Goal: Transaction & Acquisition: Subscribe to service/newsletter

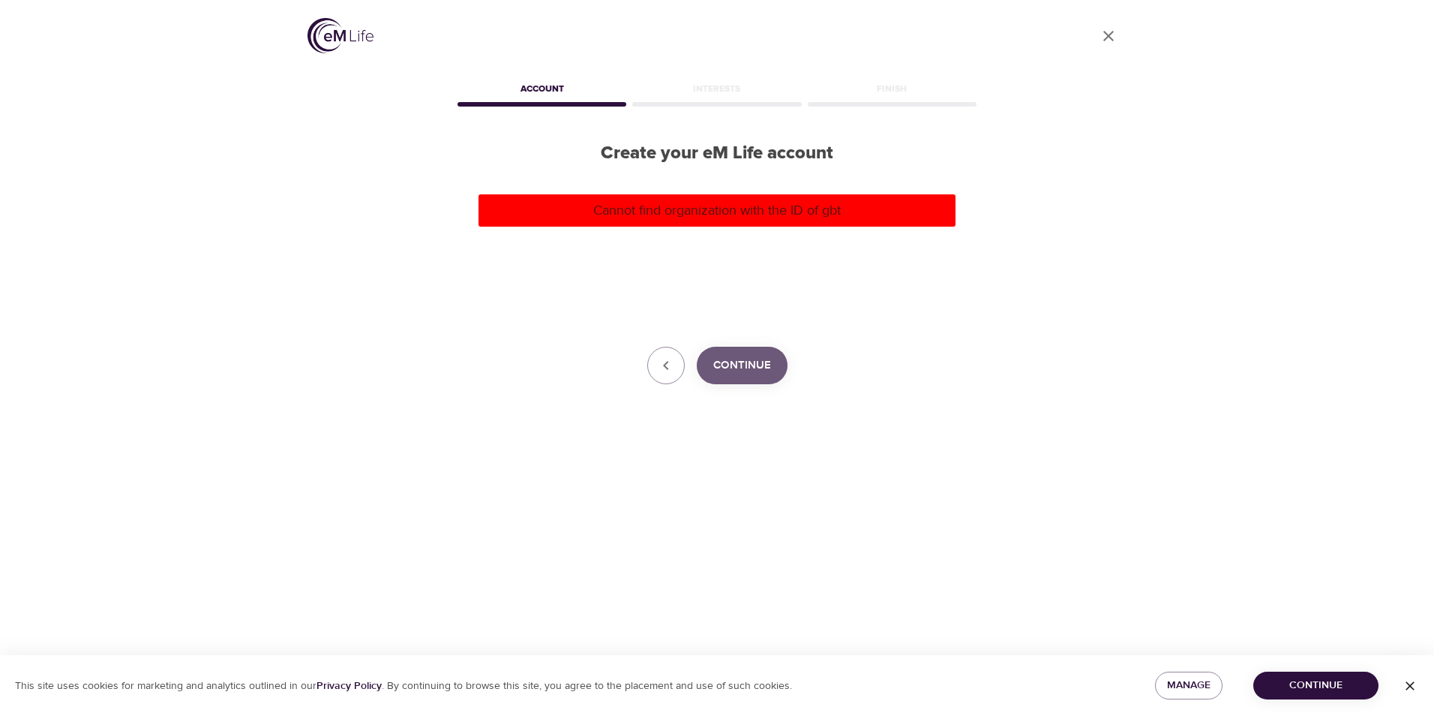
click at [752, 367] on span "Continue" at bounding box center [742, 366] width 58 height 20
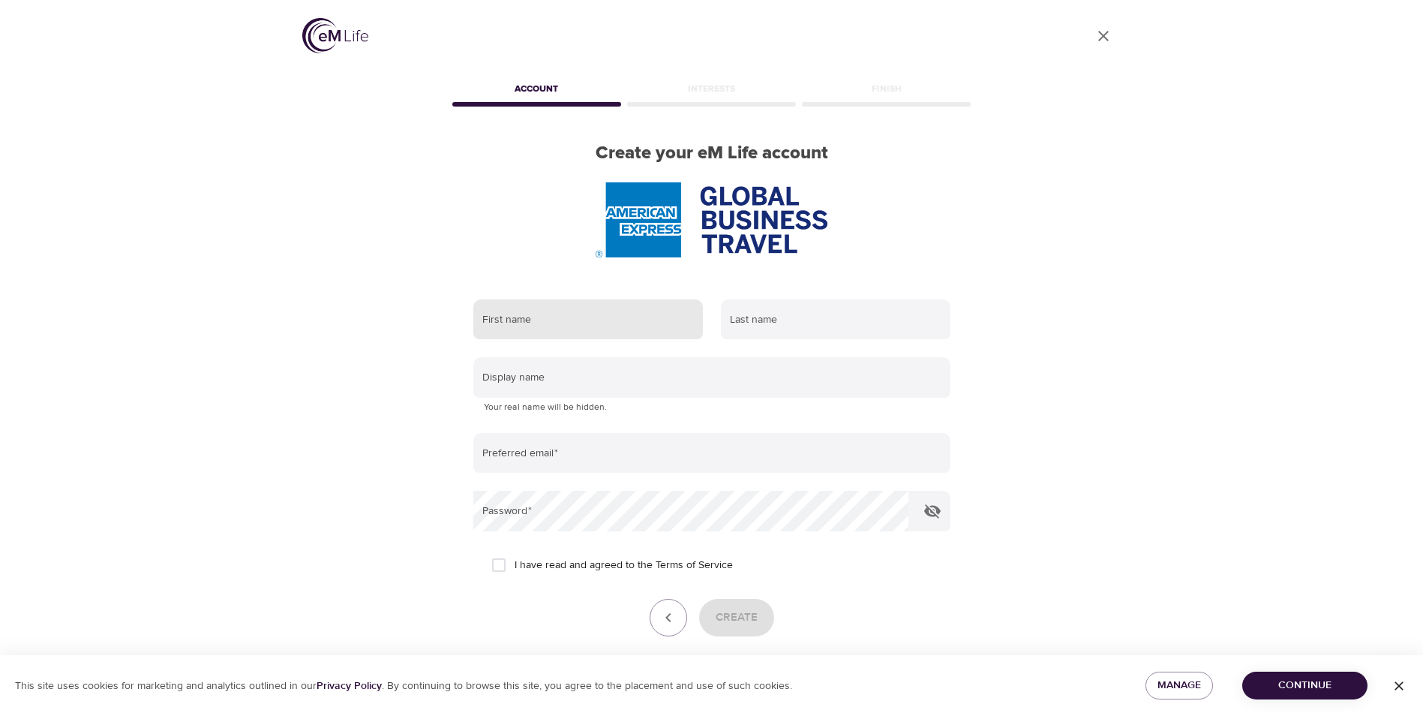
click at [519, 314] on input "text" at bounding box center [588, 319] width 230 height 41
type input "Marilena"
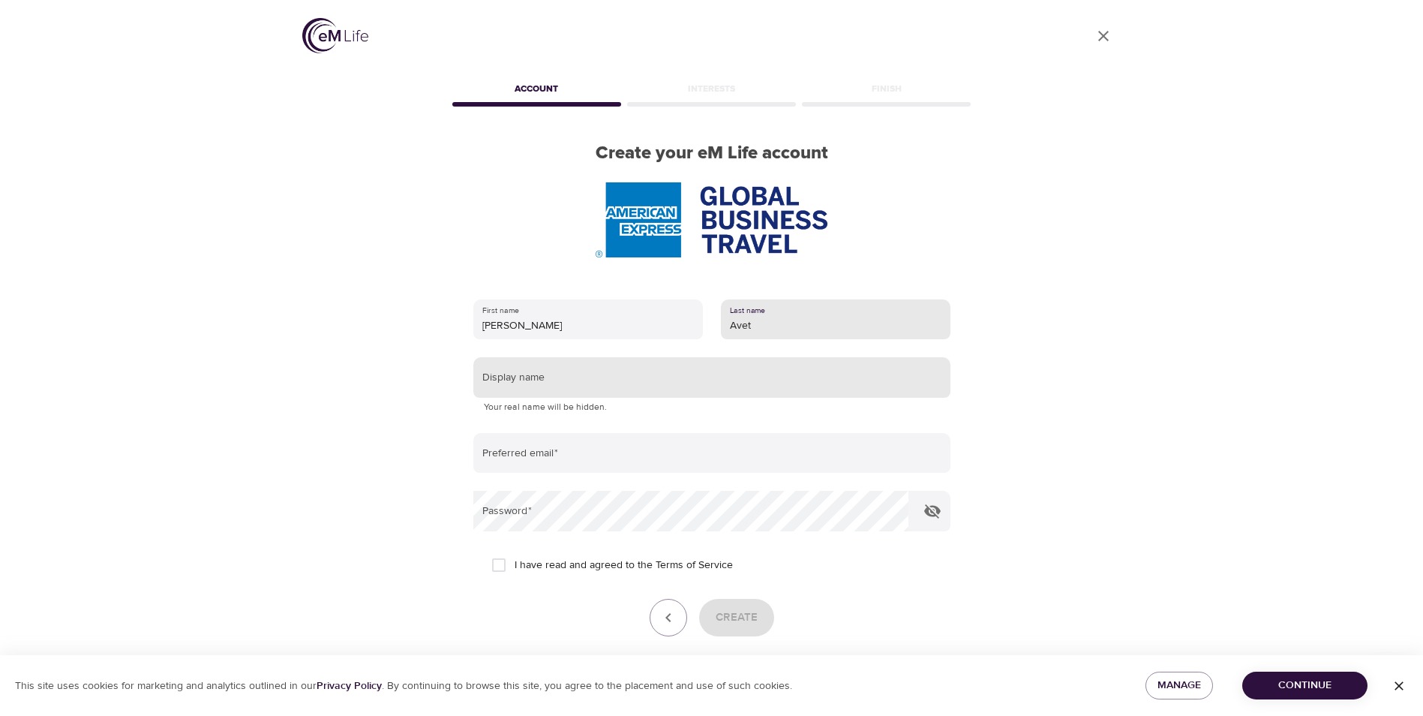
type input "Avet"
click at [515, 381] on input "text" at bounding box center [711, 377] width 477 height 41
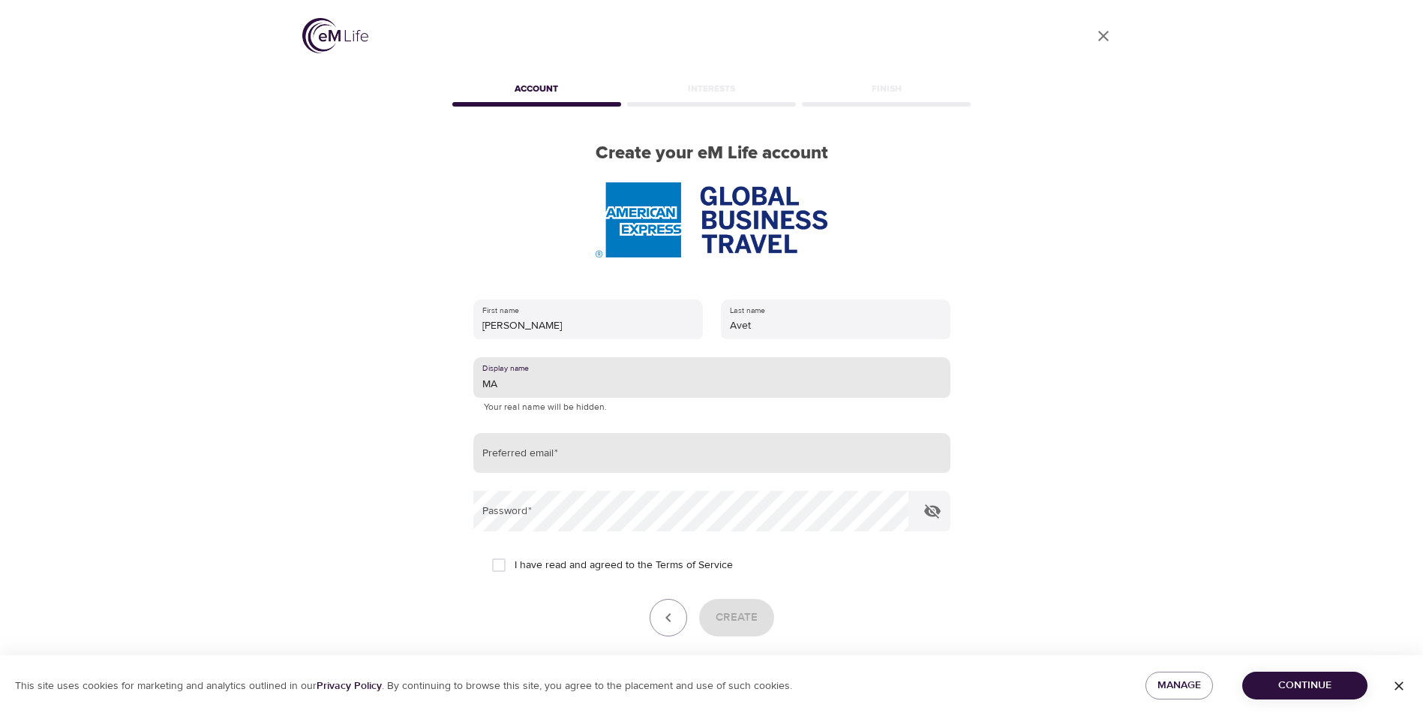
type input "MA"
click at [508, 455] on input "email" at bounding box center [711, 453] width 477 height 41
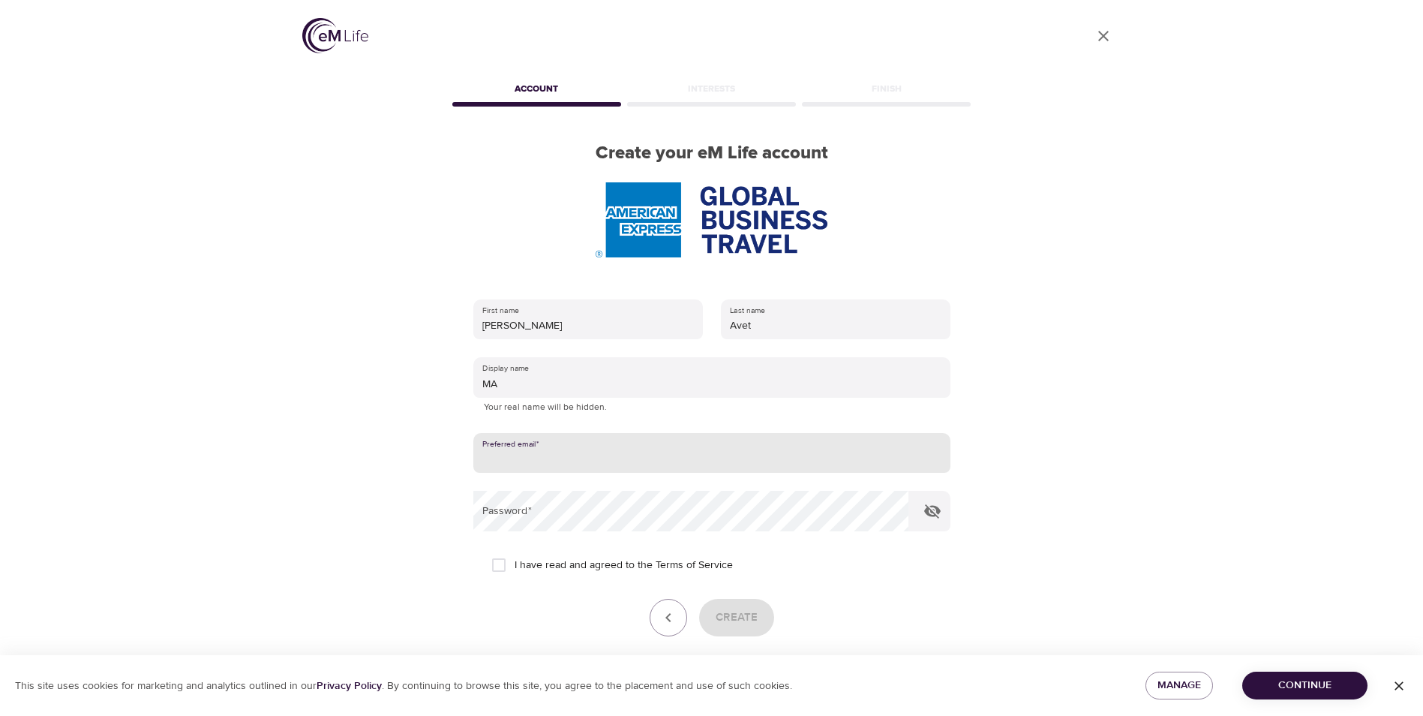
type input "[PERSON_NAME][EMAIL_ADDRESS][DOMAIN_NAME]"
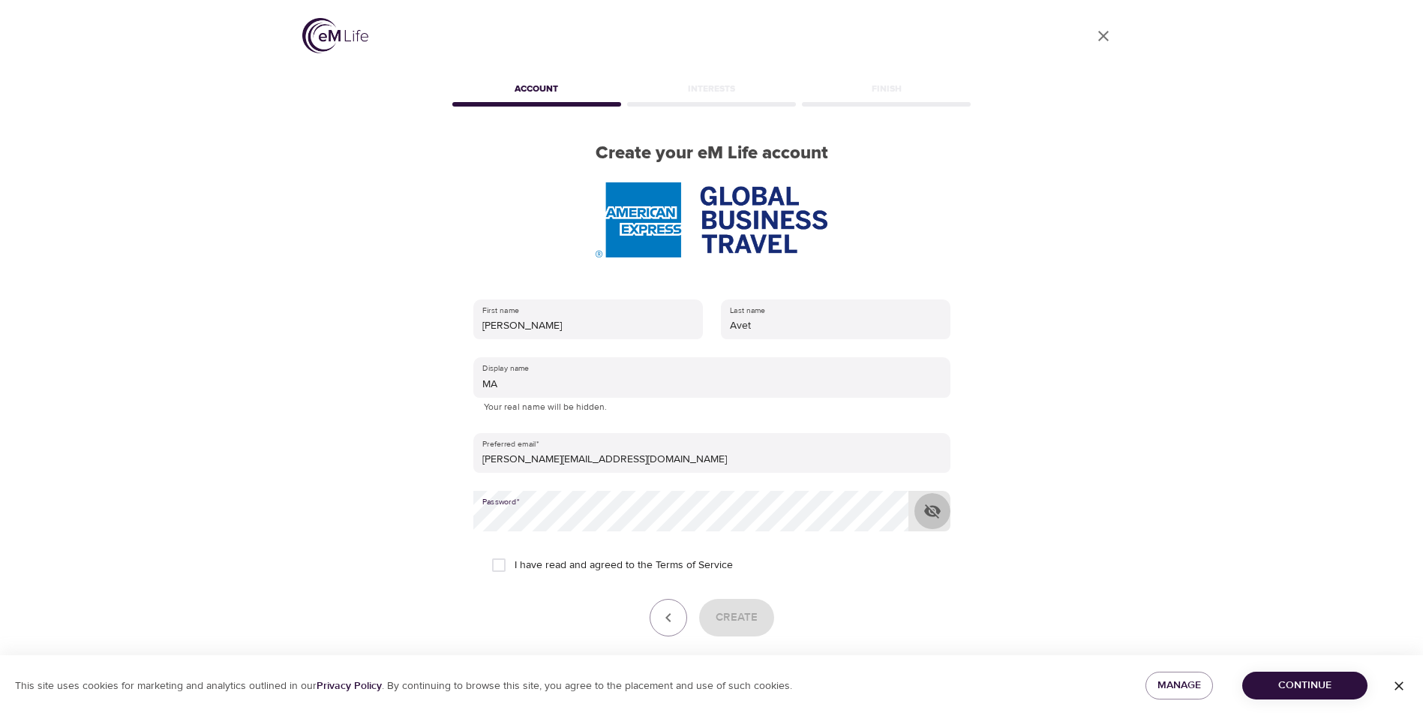
click at [930, 504] on icon "button" at bounding box center [932, 511] width 18 height 18
click at [905, 546] on form "First name Marilena Last name Avet Display name MA Your real name will be hidde…" at bounding box center [711, 483] width 477 height 387
drag, startPoint x: 500, startPoint y: 566, endPoint x: 539, endPoint y: 573, distance: 39.6
click at [501, 566] on input "I have read and agreed to the Terms of Service" at bounding box center [499, 565] width 32 height 32
checkbox input "true"
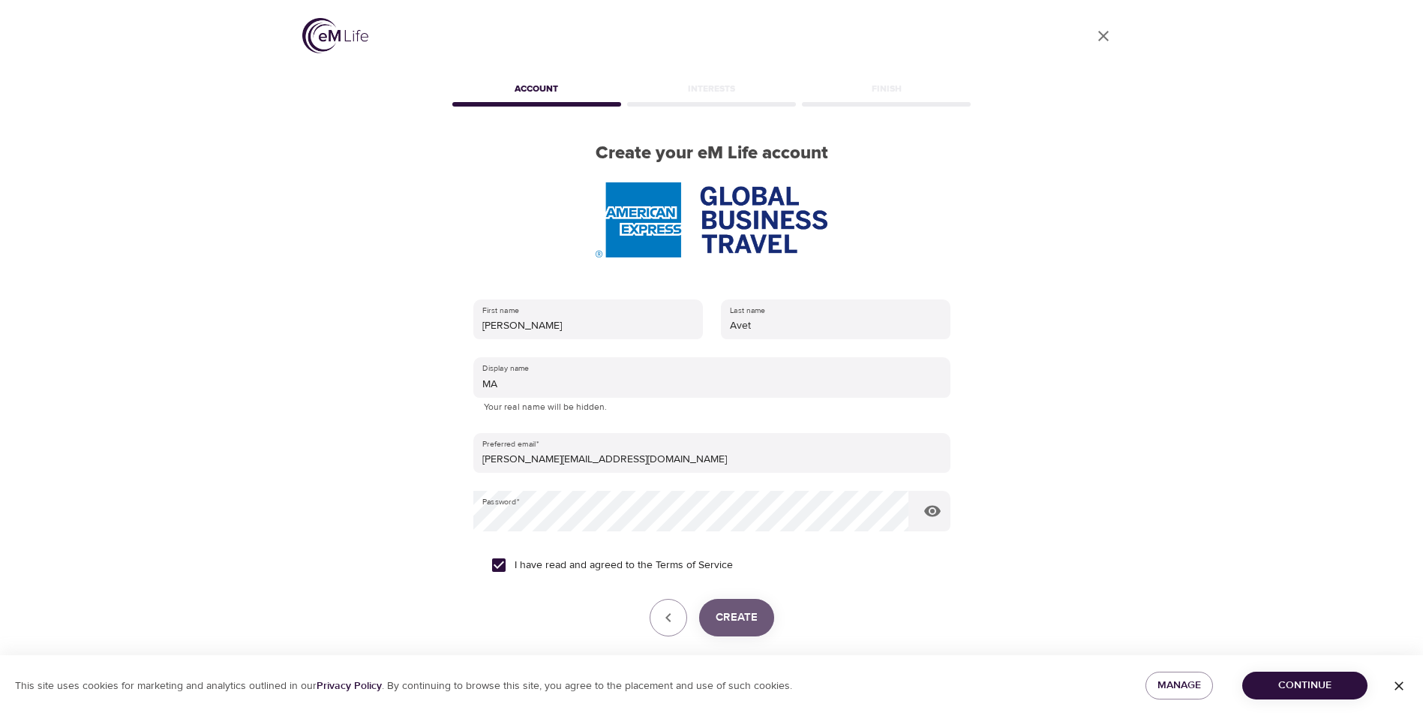
click at [748, 620] on span "Create" at bounding box center [737, 618] width 42 height 20
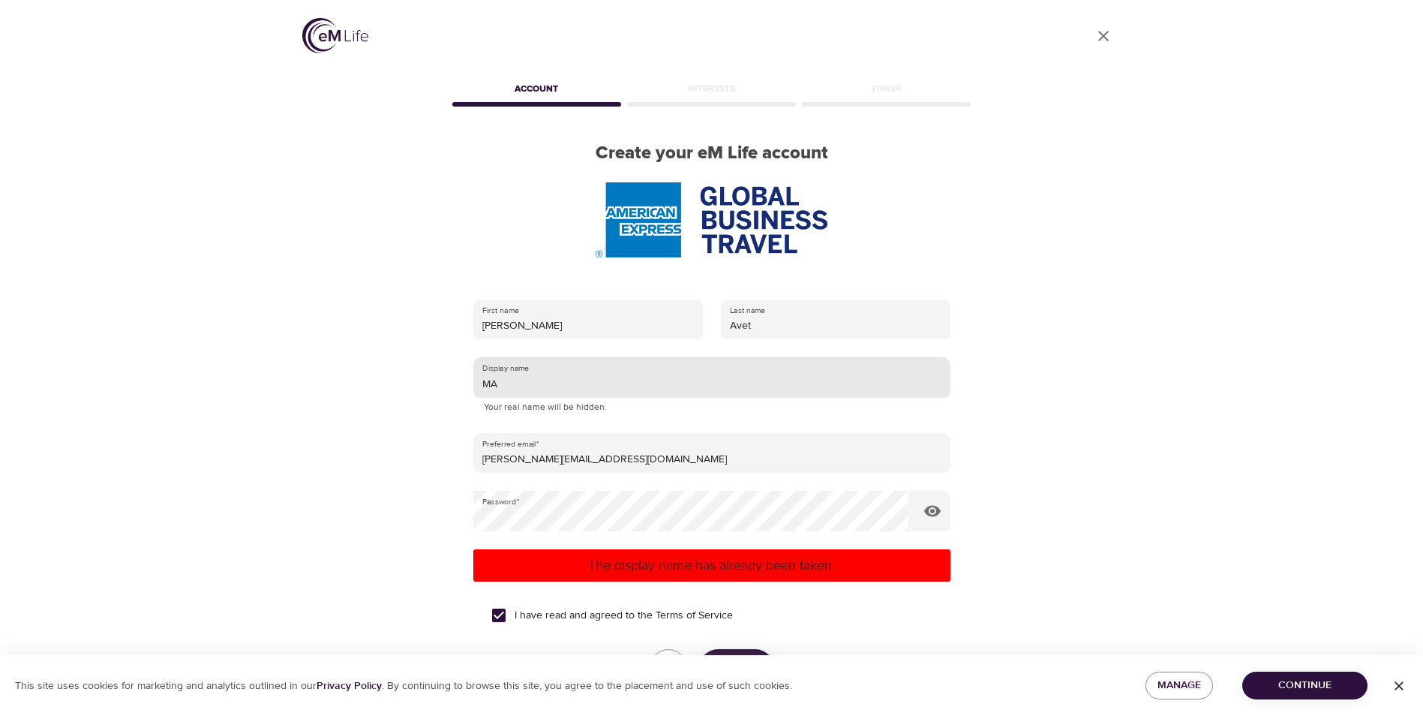
click at [525, 389] on input "MA" at bounding box center [711, 377] width 477 height 41
type input "M"
click at [758, 326] on input "Avet" at bounding box center [836, 319] width 230 height 41
type input "Aveta"
click at [587, 383] on input "text" at bounding box center [711, 377] width 477 height 41
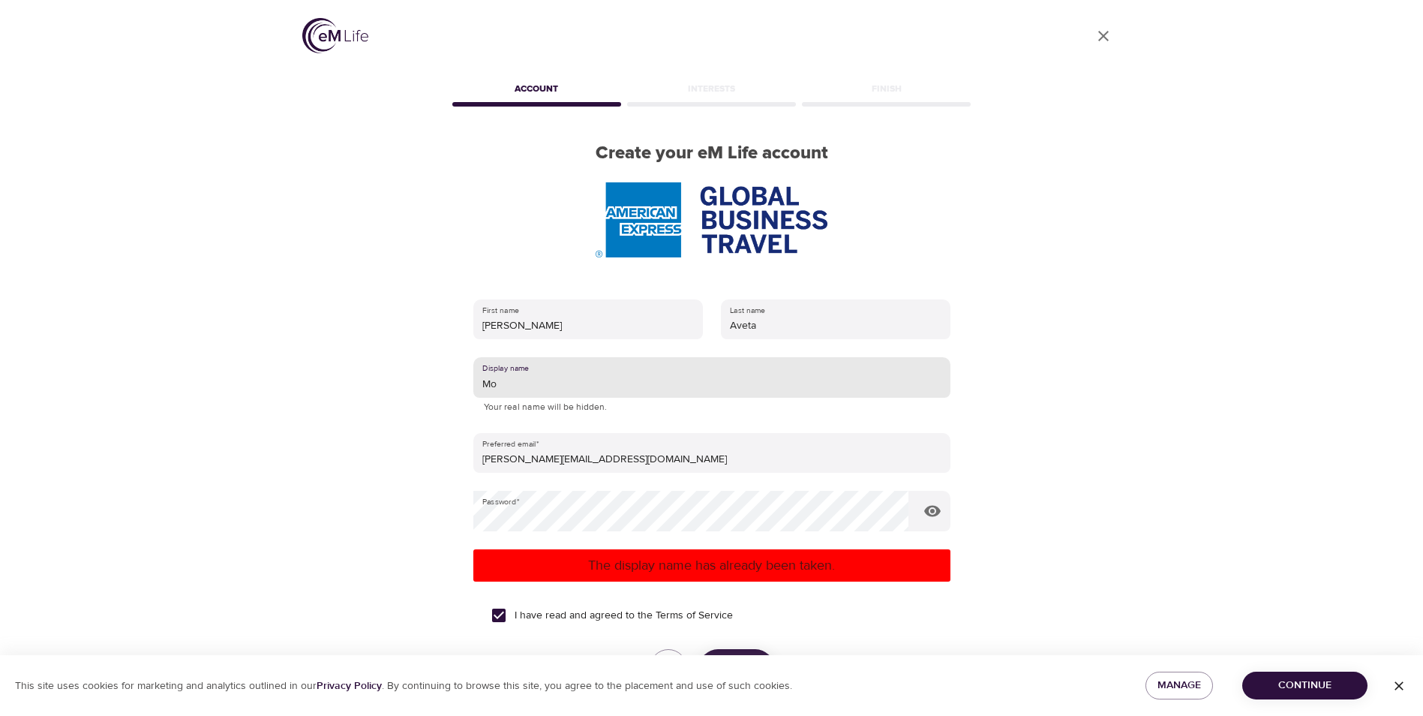
type input "M"
type input "A"
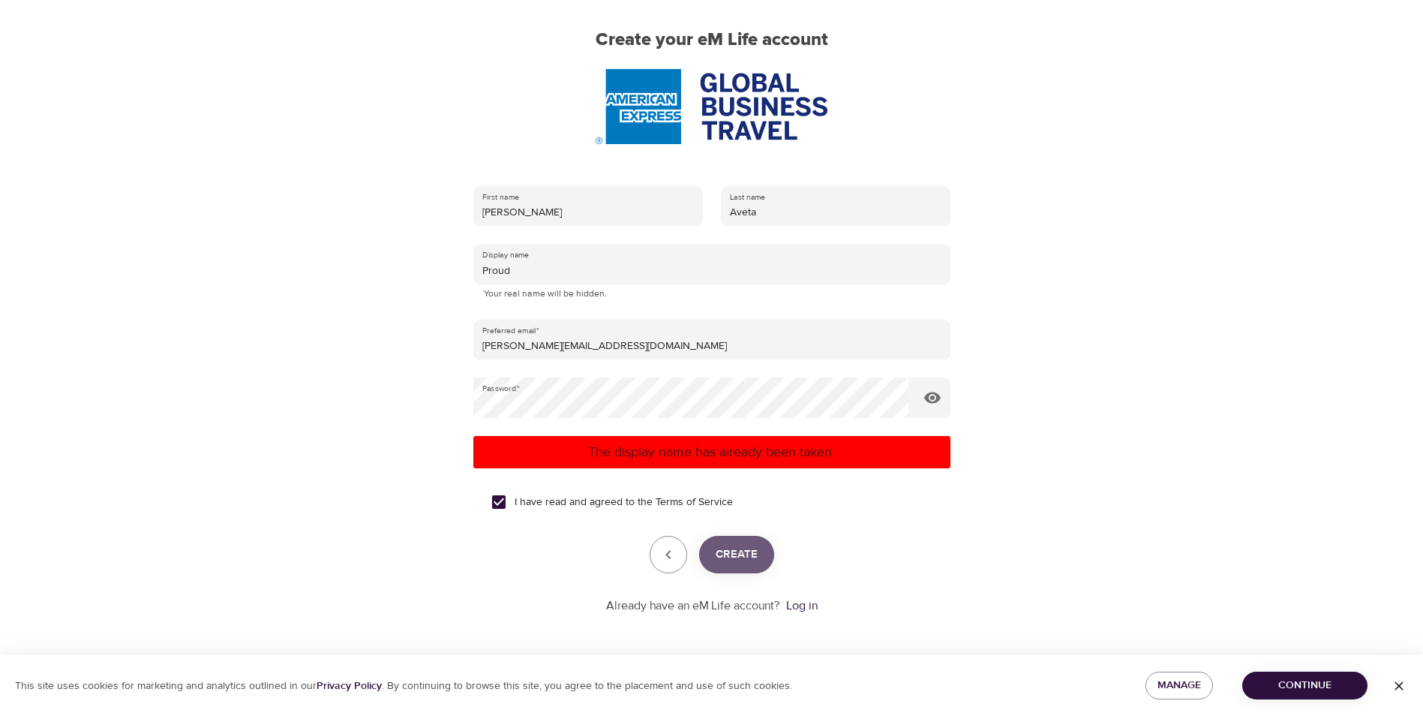
click at [737, 558] on span "Create" at bounding box center [737, 555] width 42 height 20
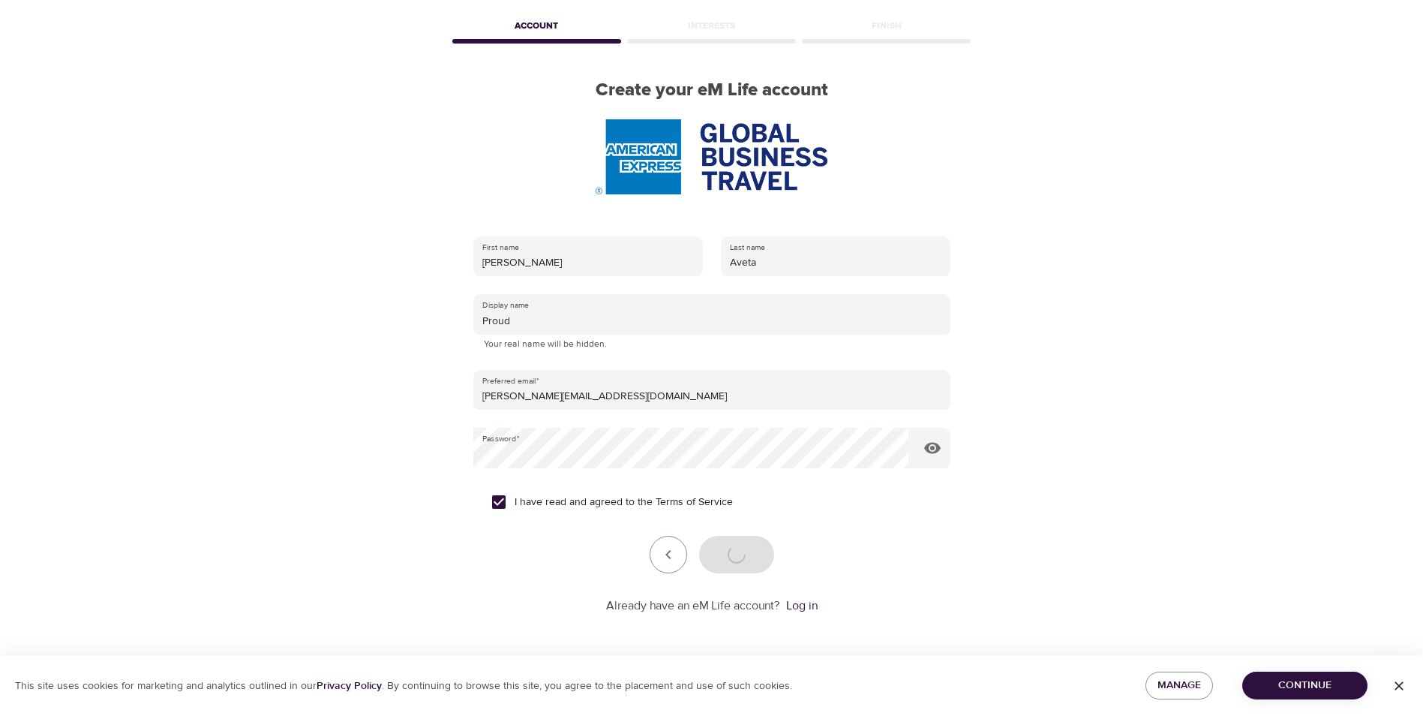
scroll to position [113, 0]
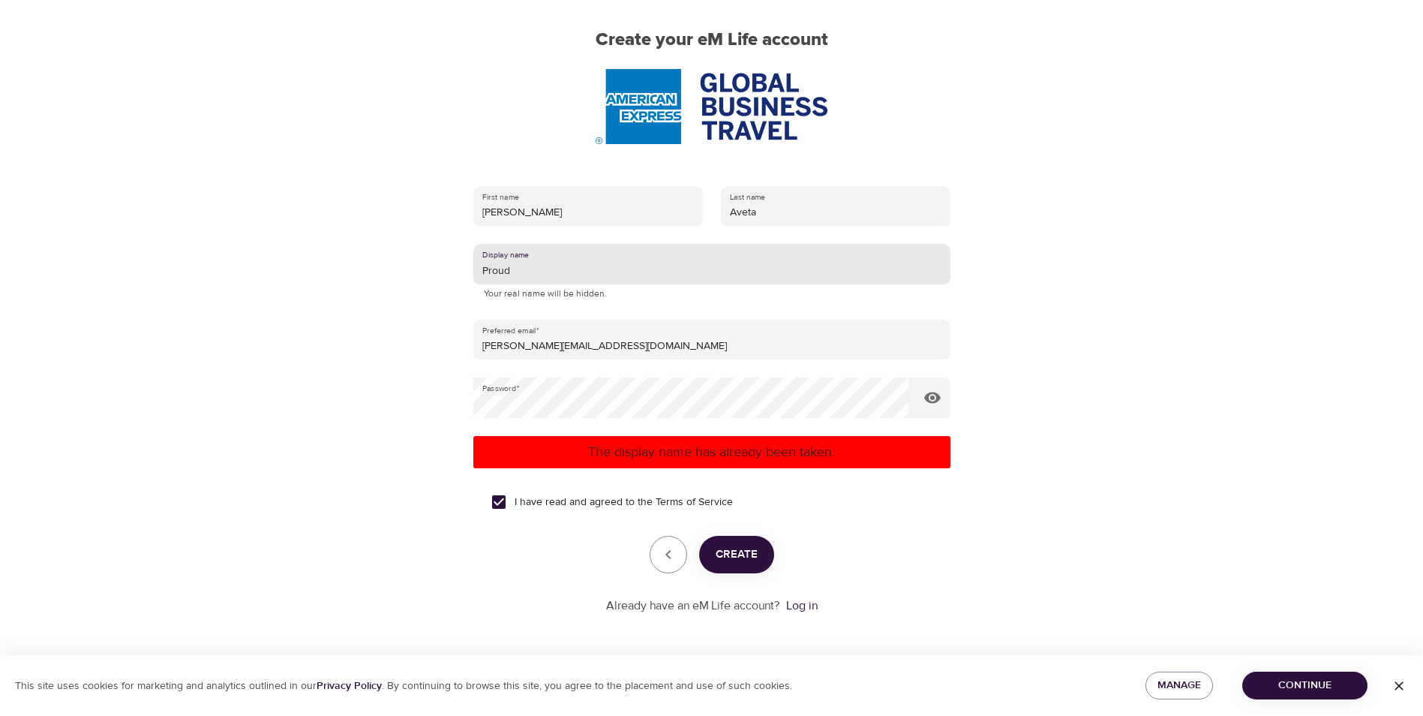
drag, startPoint x: 537, startPoint y: 275, endPoint x: 479, endPoint y: 280, distance: 57.9
click at [479, 280] on input "Proud" at bounding box center [711, 264] width 477 height 41
type input "Marilena"
click at [740, 554] on span "Create" at bounding box center [737, 555] width 42 height 20
drag, startPoint x: 550, startPoint y: 270, endPoint x: 476, endPoint y: 264, distance: 73.8
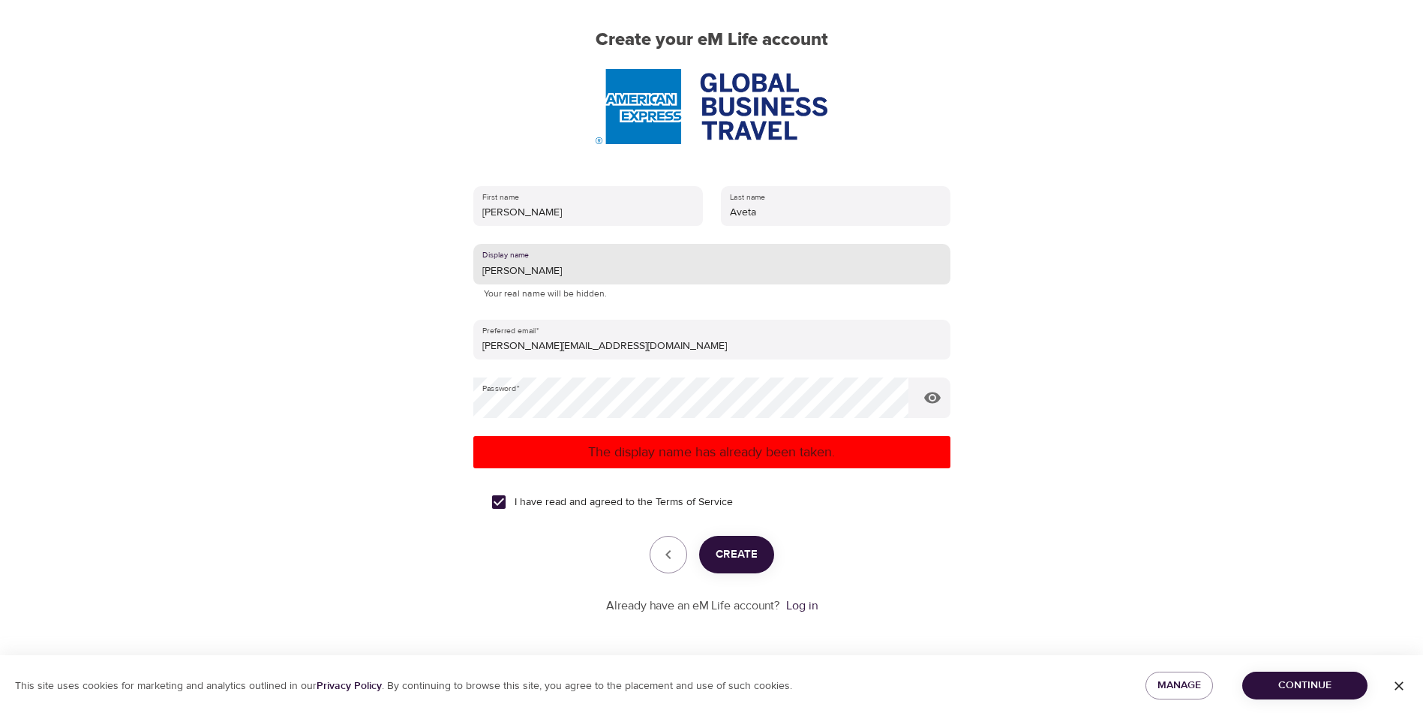
click at [476, 264] on input "Marilena" at bounding box center [711, 264] width 477 height 41
click at [804, 604] on link "Log in" at bounding box center [802, 605] width 32 height 15
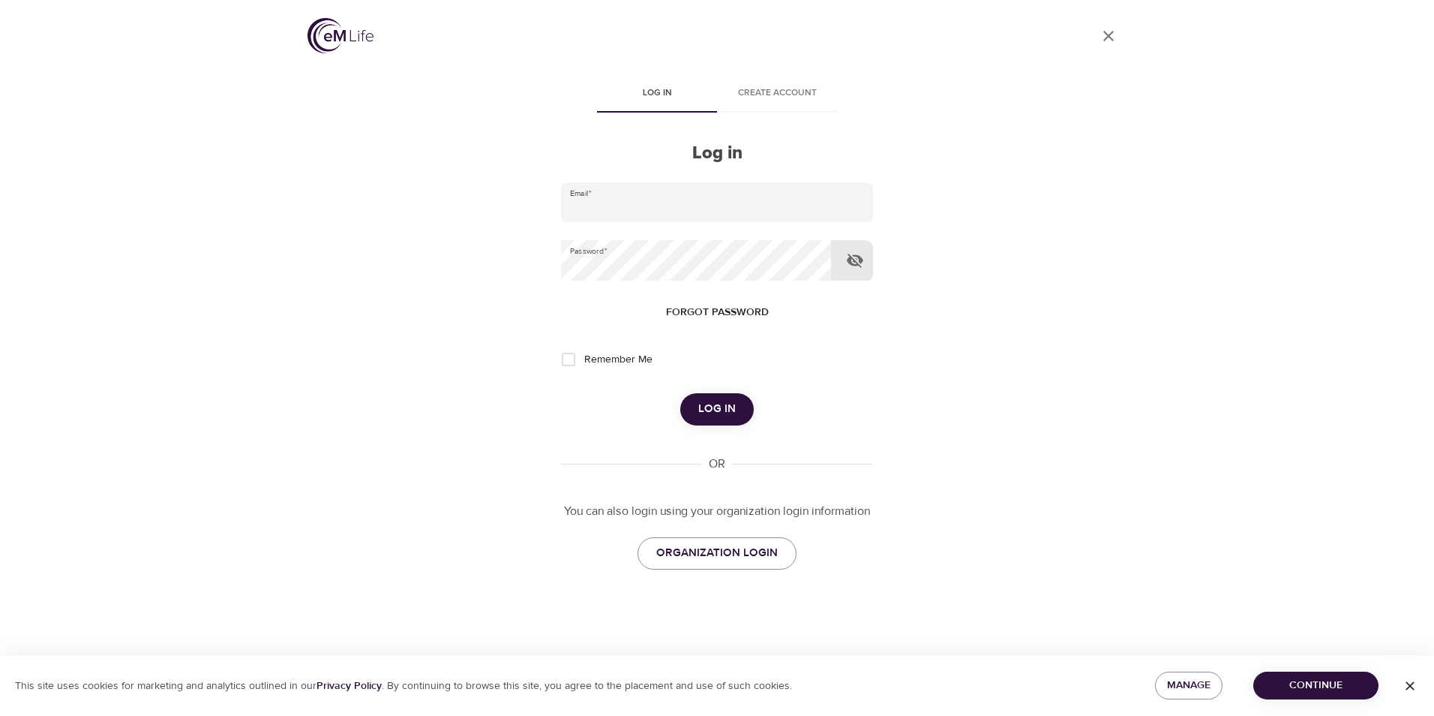
type input "[PERSON_NAME][EMAIL_ADDRESS][DOMAIN_NAME]"
click at [857, 259] on icon "button" at bounding box center [855, 260] width 18 height 18
click at [572, 359] on input "Remember Me" at bounding box center [569, 360] width 32 height 32
checkbox input "true"
click at [716, 400] on span "Log in" at bounding box center [717, 409] width 38 height 20
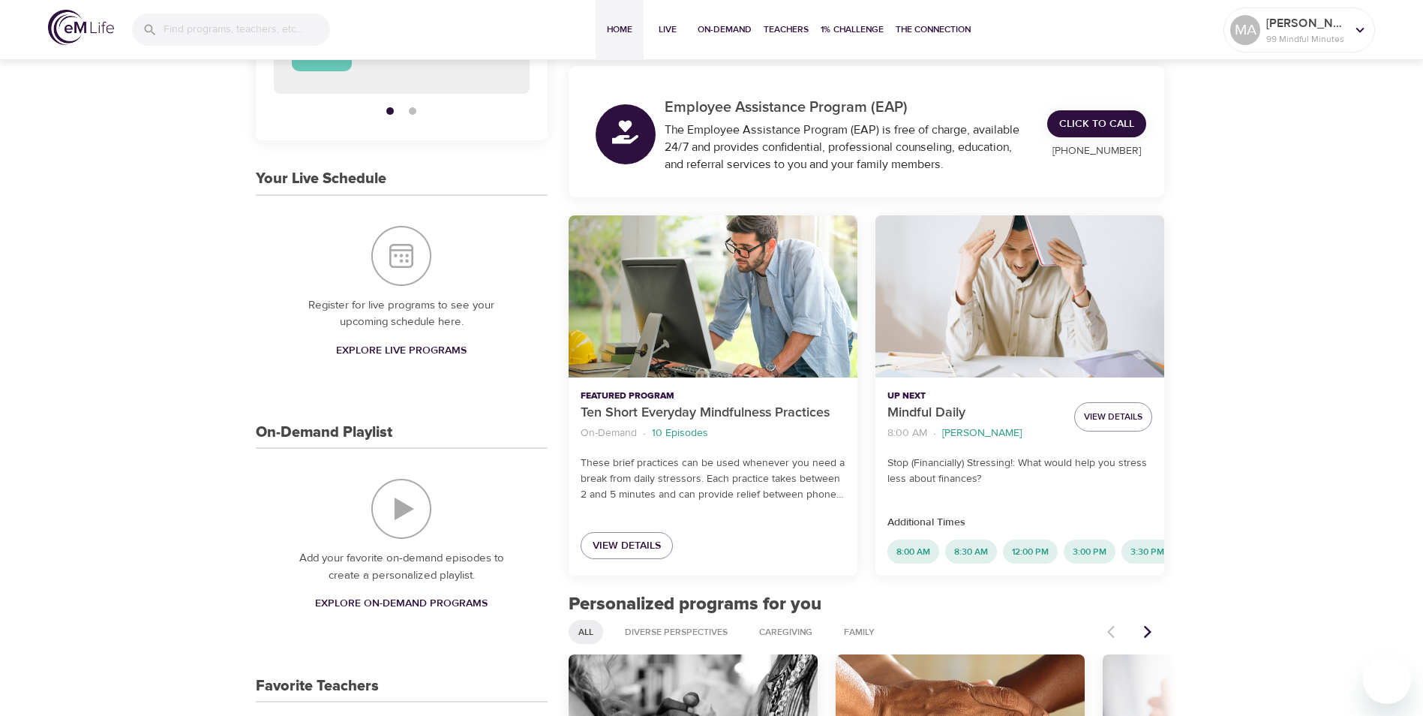
scroll to position [225, 0]
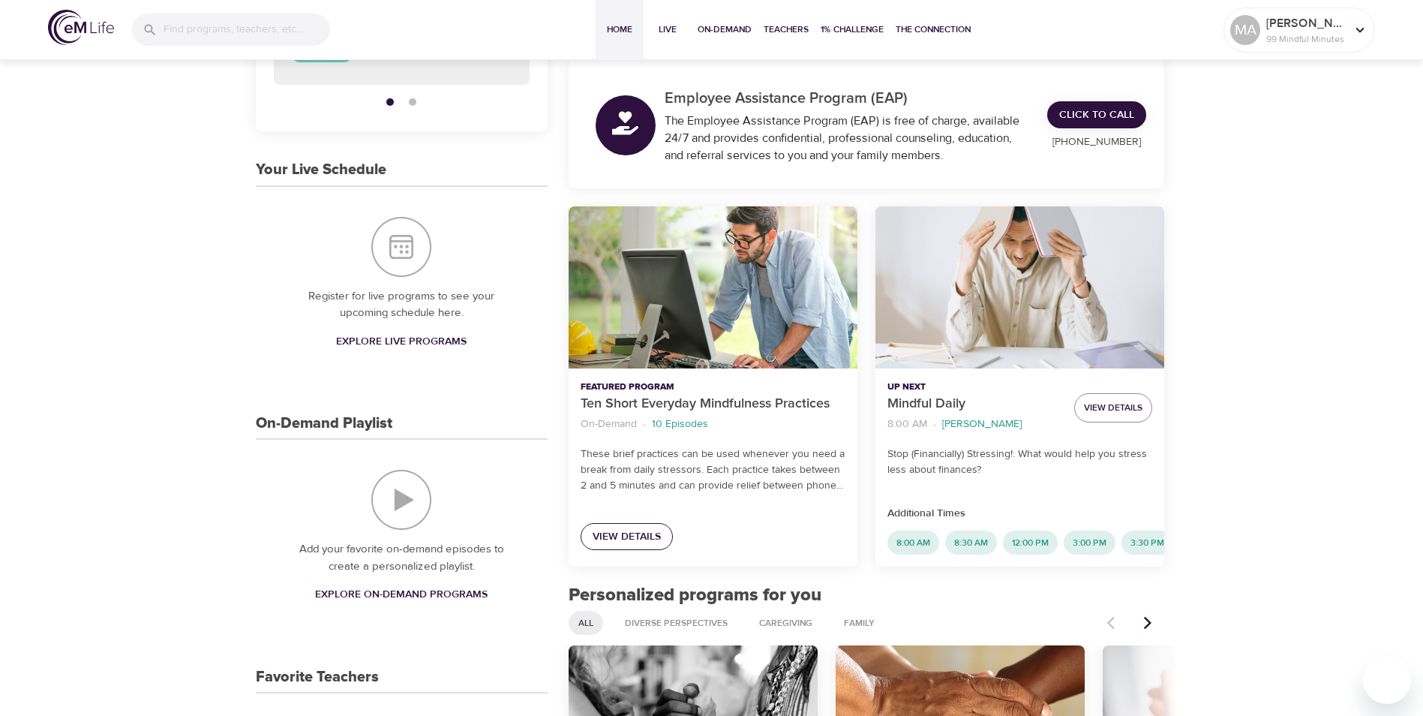
click at [620, 534] on span "View Details" at bounding box center [627, 536] width 68 height 19
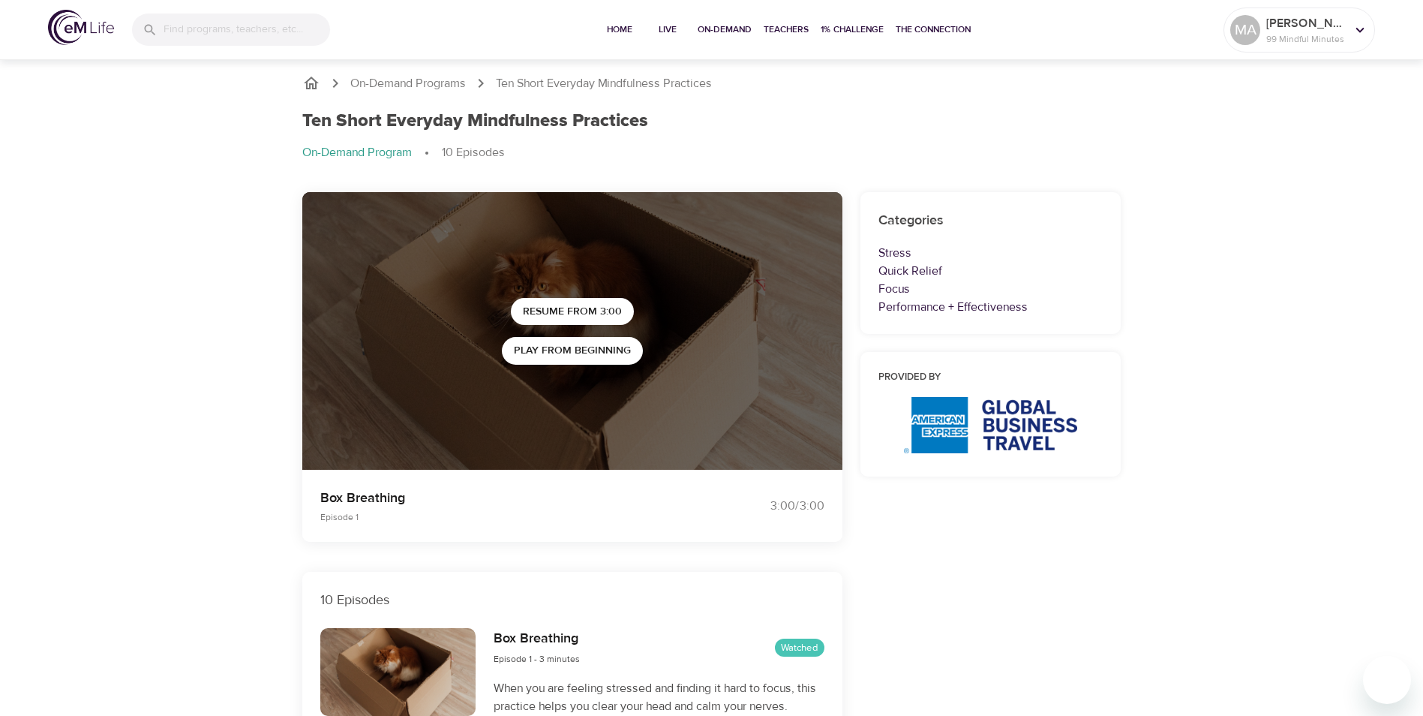
scroll to position [300, 0]
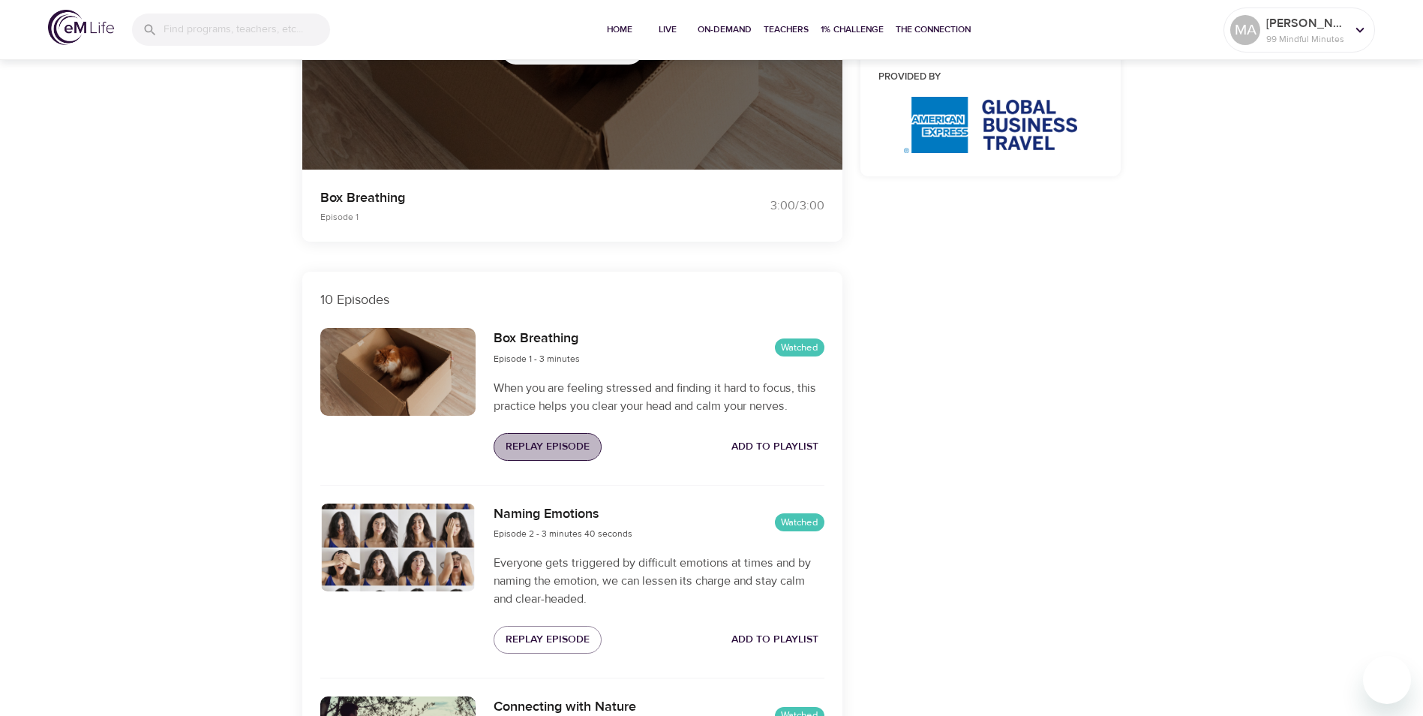
click at [558, 446] on span "Replay Episode" at bounding box center [548, 446] width 84 height 19
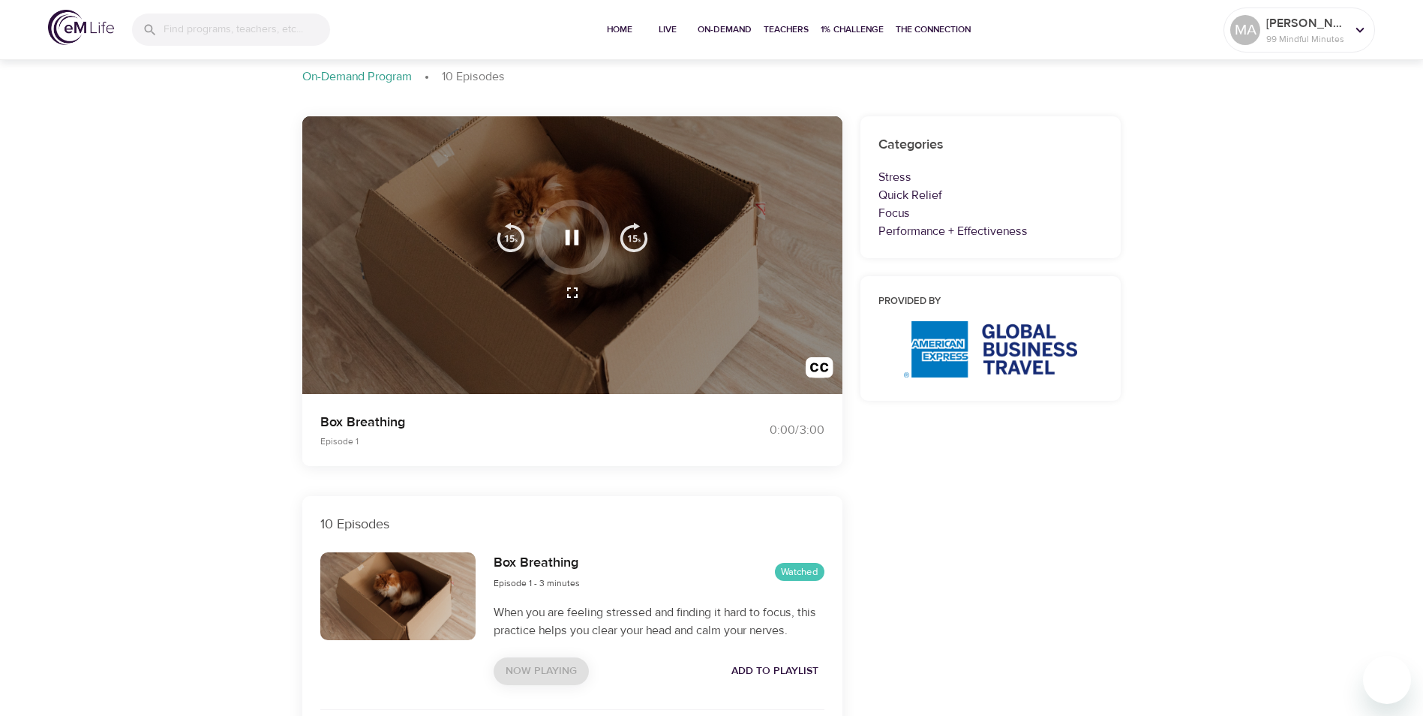
scroll to position [0, 0]
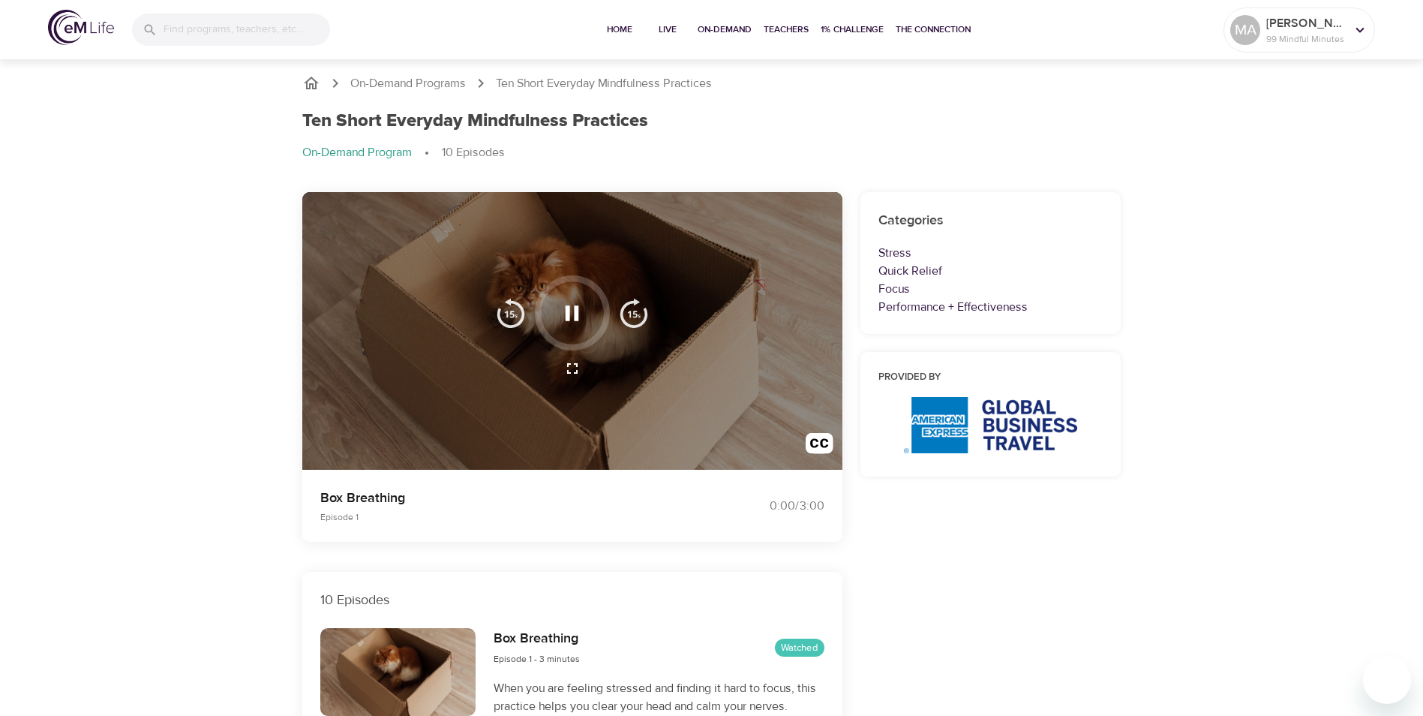
click at [568, 306] on icon "button" at bounding box center [573, 312] width 14 height 15
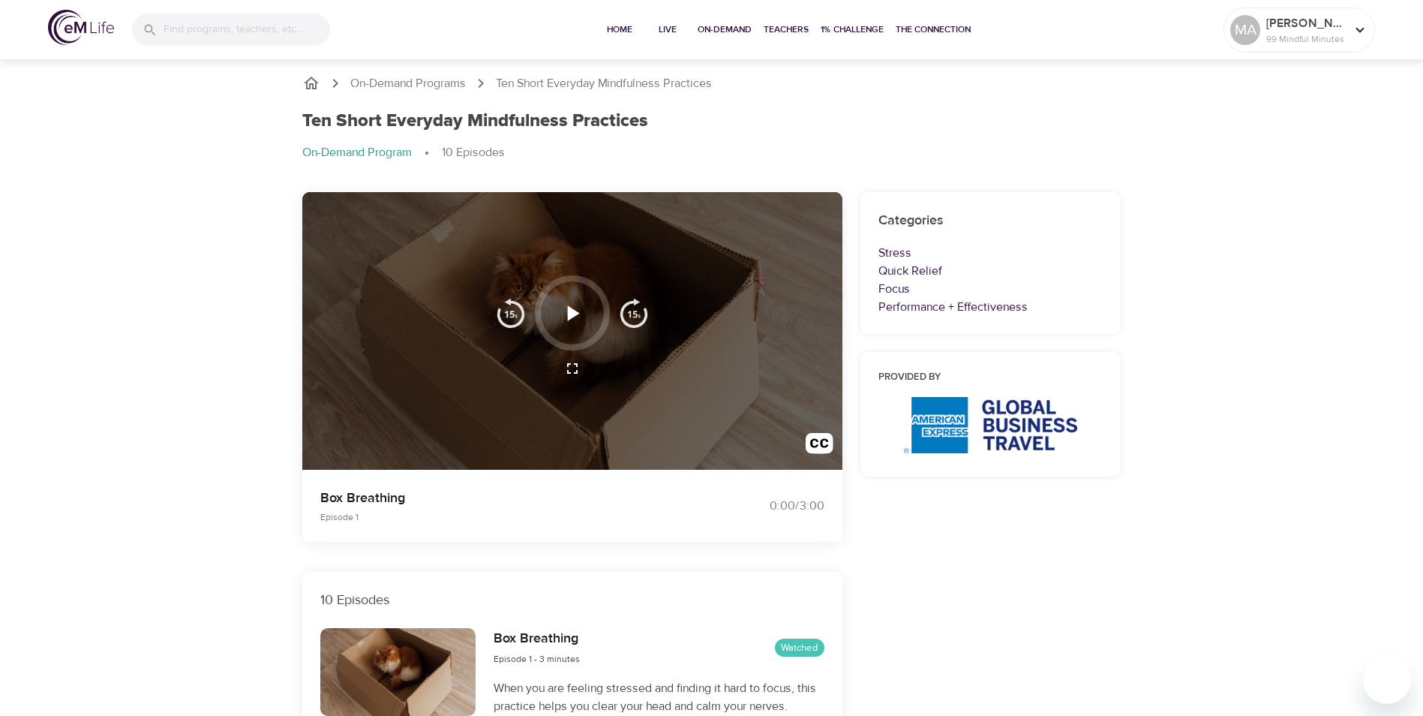
click at [578, 317] on icon "button" at bounding box center [572, 313] width 26 height 26
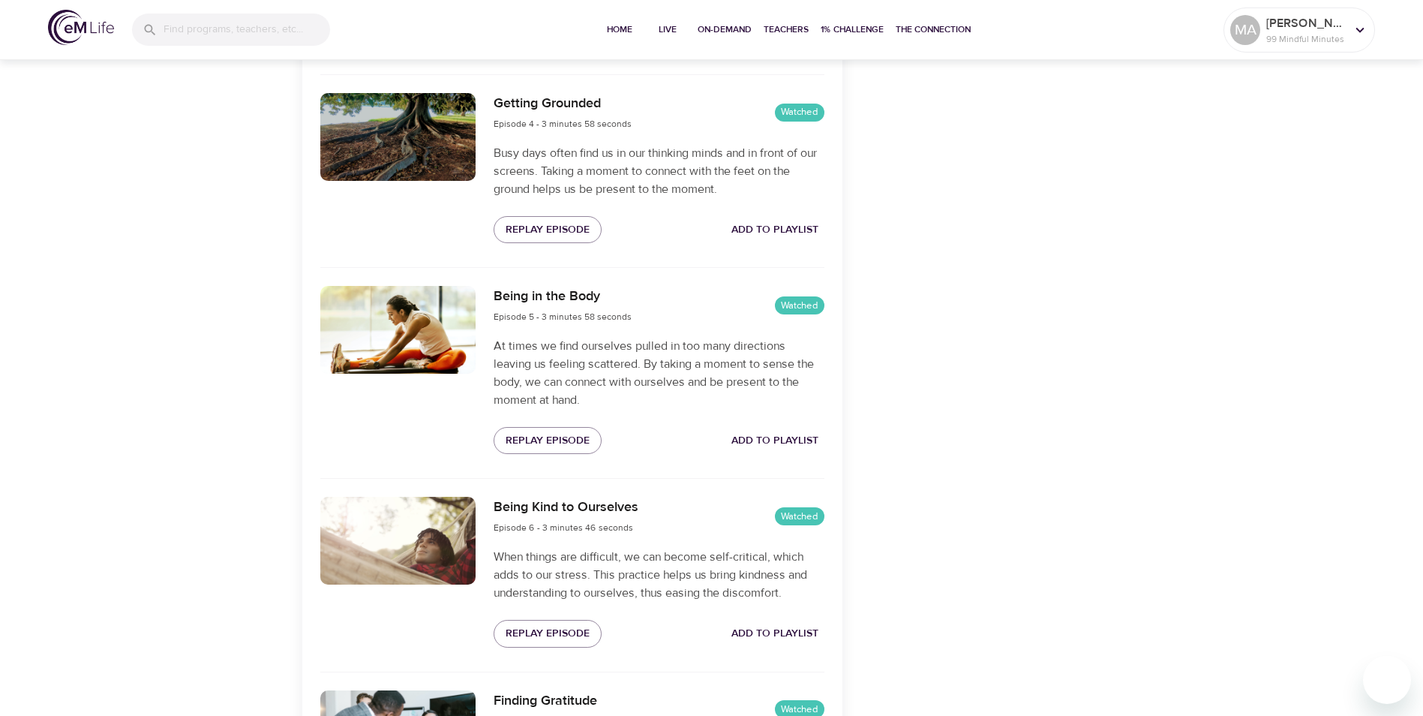
scroll to position [1125, 0]
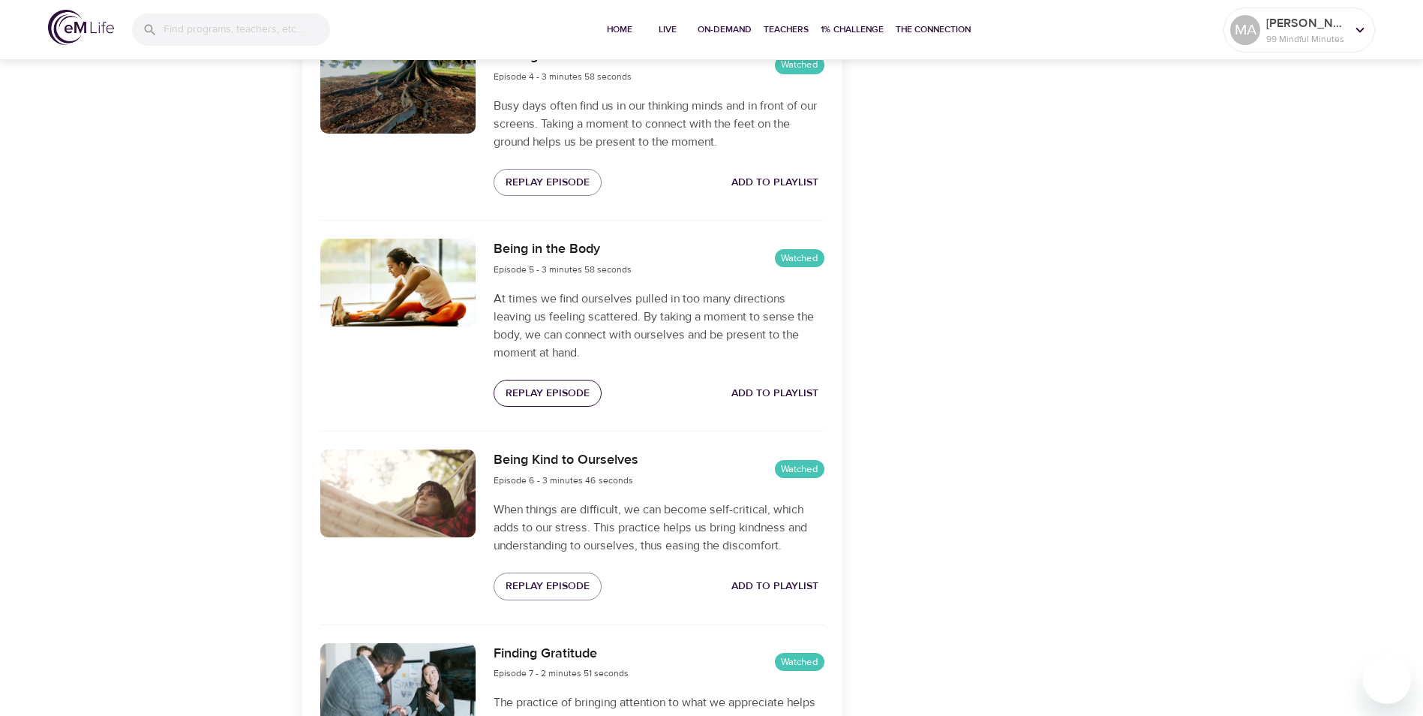
click at [551, 387] on span "Replay Episode" at bounding box center [548, 393] width 84 height 19
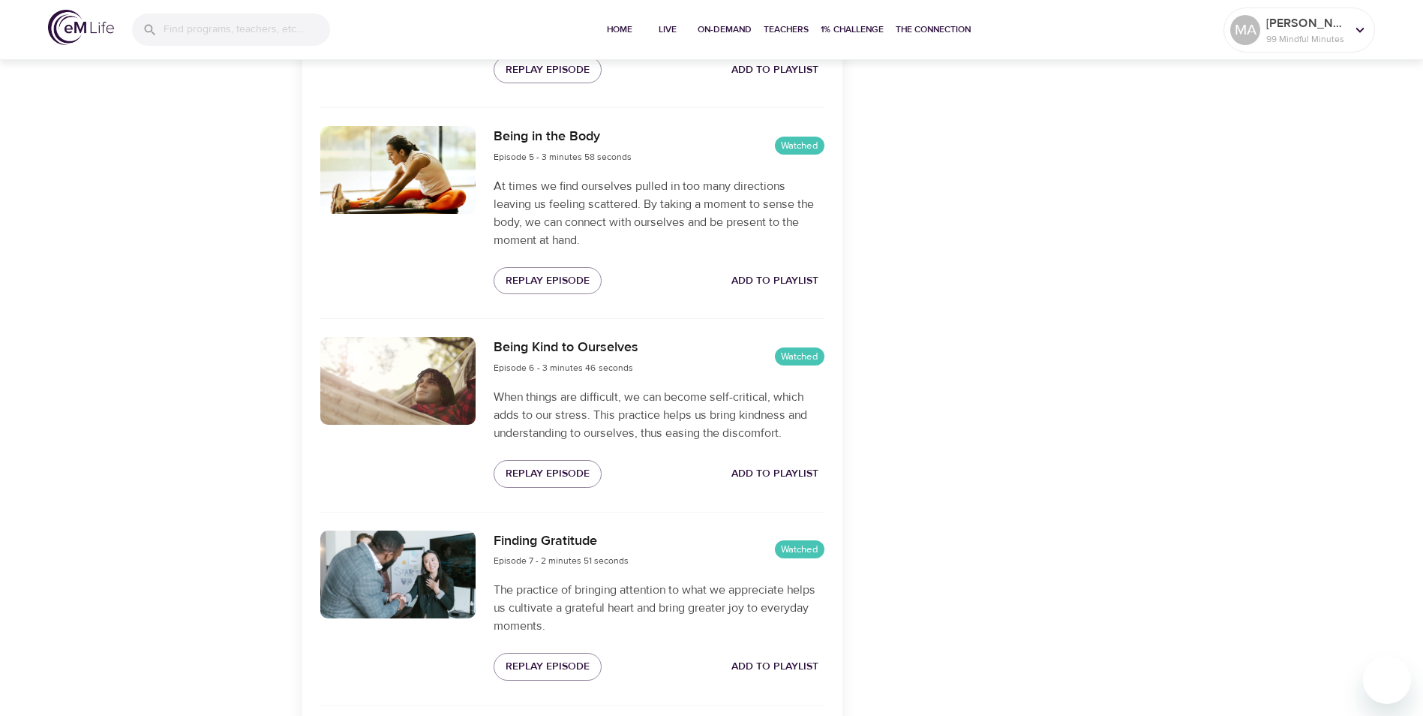
scroll to position [1275, 0]
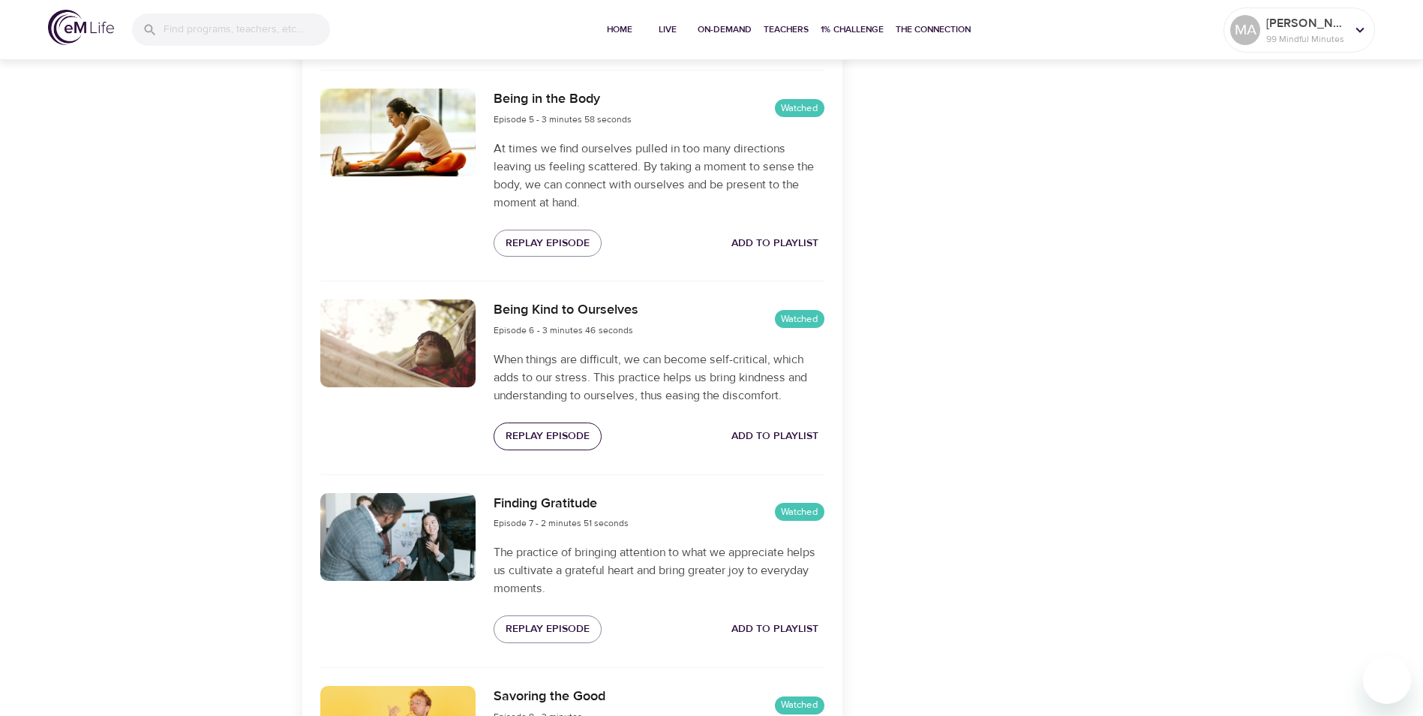
click at [559, 431] on span "Replay Episode" at bounding box center [548, 436] width 84 height 19
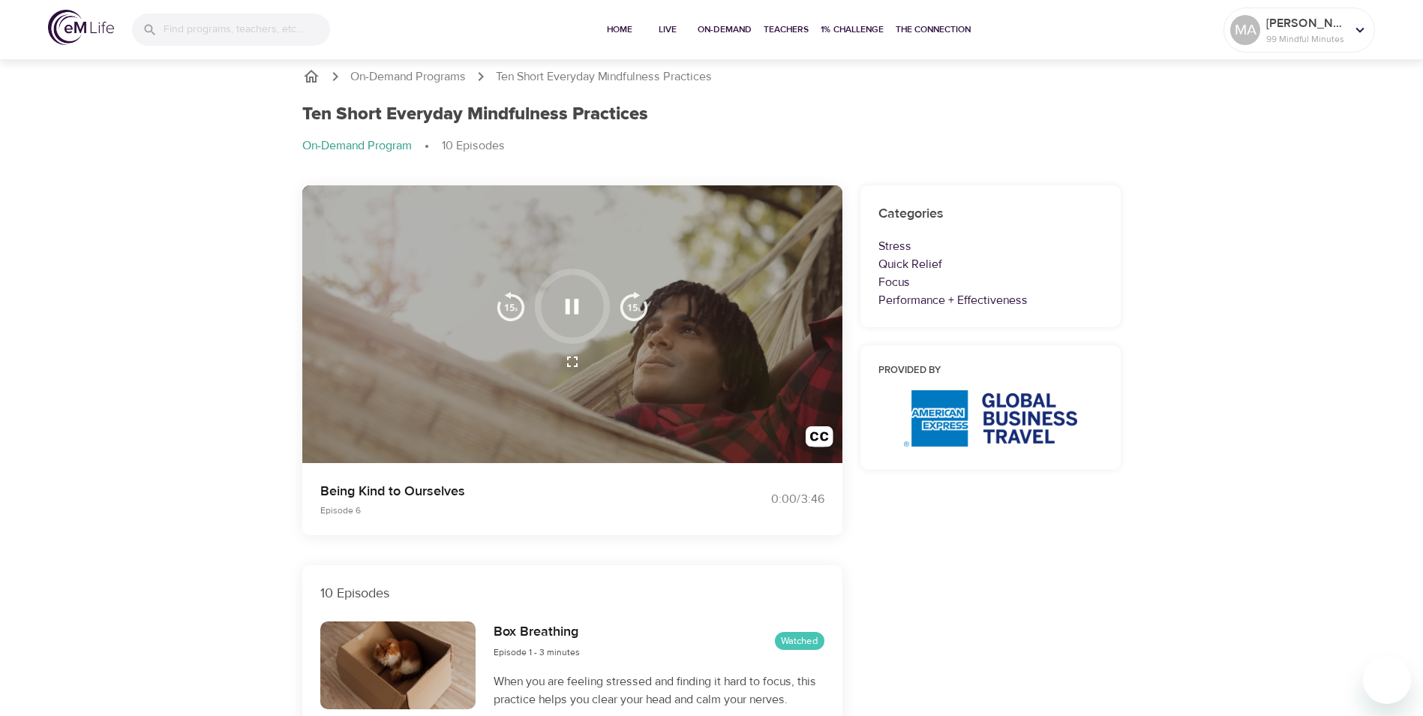
scroll to position [0, 0]
